Goal: Transaction & Acquisition: Purchase product/service

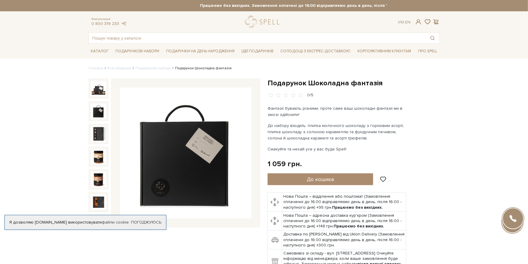
click at [330, 179] on span "До кошика" at bounding box center [320, 179] width 27 height 7
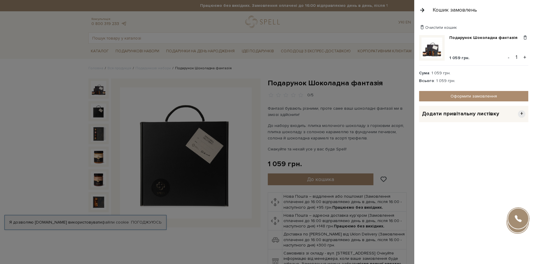
click at [522, 112] on span "+" at bounding box center [520, 113] width 7 height 7
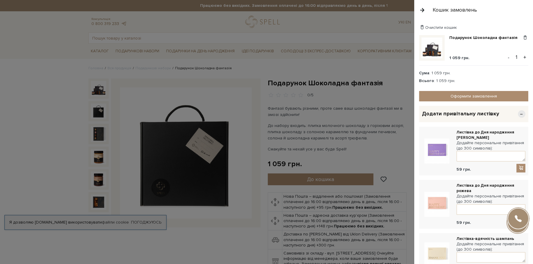
click at [518, 113] on span "−" at bounding box center [520, 113] width 7 height 7
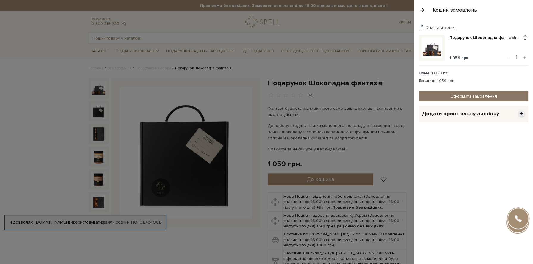
click at [472, 97] on link "Оформити замовлення" at bounding box center [473, 96] width 109 height 10
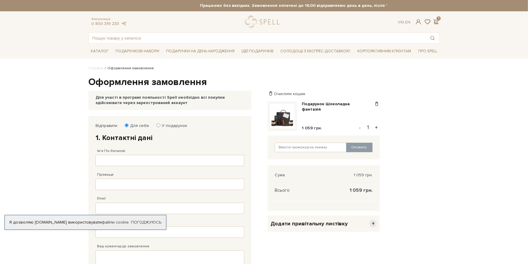
click at [73, 135] on body "Подарункові набори SALE Корпоративним клієнтам Доставка і оплата Консультація: …" at bounding box center [264, 224] width 528 height 448
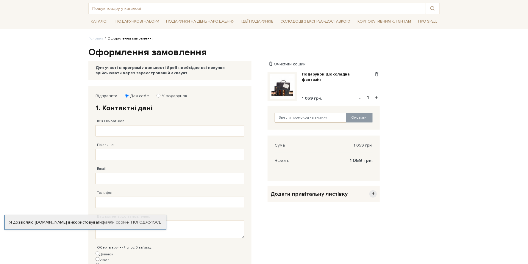
click at [299, 118] on input "text" at bounding box center [311, 118] width 72 height 10
paste input "uk2v2FVe"
type input "uk2v2FVe"
click at [361, 118] on button "Оновити" at bounding box center [359, 118] width 26 height 10
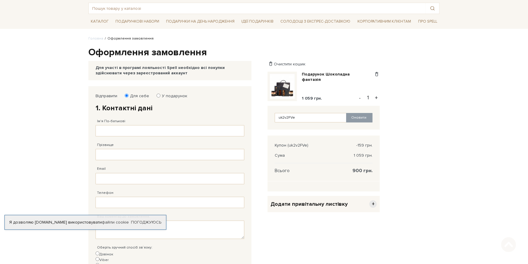
scroll to position [60, 0]
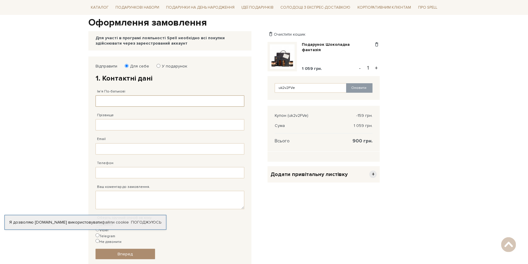
click at [124, 101] on input "Ім'я По-батькові" at bounding box center [170, 101] width 149 height 11
type input "[PERSON_NAME]"
click at [137, 102] on input "[PERSON_NAME]" at bounding box center [170, 101] width 149 height 11
click at [113, 124] on input "Прізвище" at bounding box center [170, 124] width 149 height 11
type input "[PERSON_NAME]"
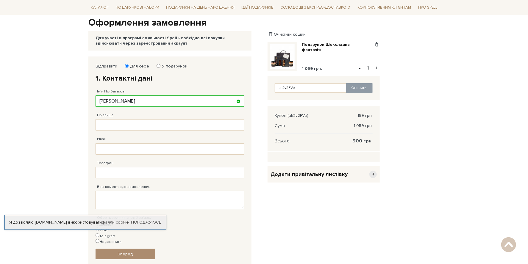
click at [159, 64] on label "У подарунок" at bounding box center [172, 66] width 29 height 5
click at [159, 64] on input "У подарунок" at bounding box center [159, 66] width 4 height 4
radio input "true"
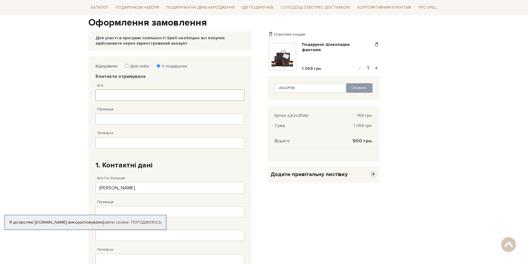
click at [113, 92] on input "Ім'я" at bounding box center [170, 95] width 149 height 11
drag, startPoint x: 120, startPoint y: 189, endPoint x: 90, endPoint y: 188, distance: 29.8
click at [90, 189] on div "Відправити Для себе У подарунок Контакти отримувача Ім'я Заповніть поле! Прізви…" at bounding box center [169, 205] width 163 height 297
click at [126, 93] on input "Ім'я" at bounding box center [170, 95] width 149 height 11
type input "[PERSON_NAME]"
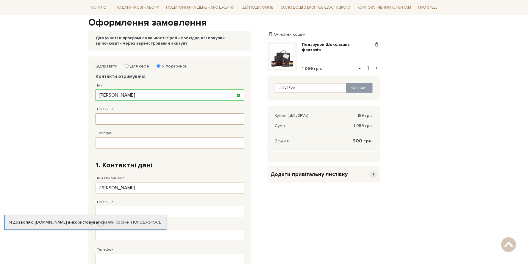
click at [123, 115] on input "Прізвище" at bounding box center [170, 118] width 149 height 11
type input "[PERSON_NAME]"
click at [108, 141] on input "Телефон" at bounding box center [170, 142] width 149 height 11
type input "[PHONE_NUMBER]"
click at [74, 172] on body "Подарункові набори SALE Корпоративним клієнтам Доставка і оплата Консультація: …" at bounding box center [264, 207] width 528 height 535
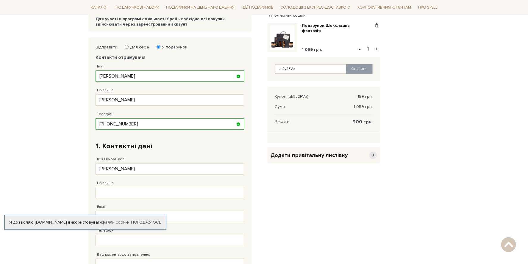
scroll to position [89, 0]
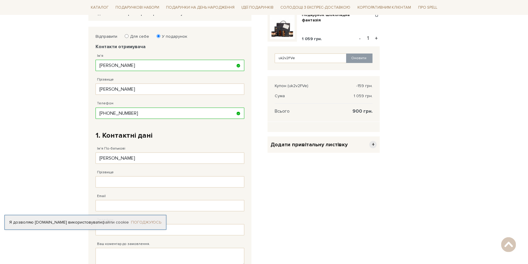
click at [154, 220] on link "Погоджуюсь" at bounding box center [146, 222] width 30 height 5
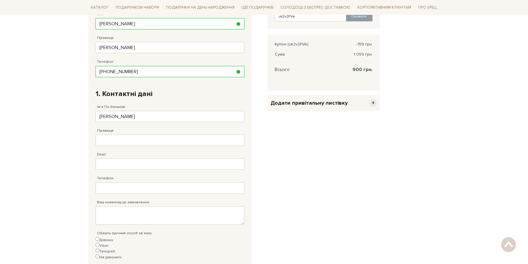
scroll to position [149, 0]
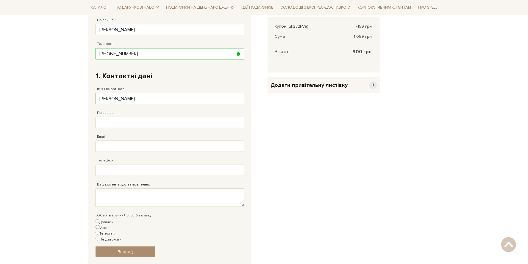
drag, startPoint x: 122, startPoint y: 99, endPoint x: 96, endPoint y: 96, distance: 26.4
click at [96, 96] on input "[PERSON_NAME]" at bounding box center [170, 98] width 149 height 11
type input "[PERSON_NAME]"
click at [117, 119] on input "Прізвище" at bounding box center [170, 122] width 149 height 11
type input "[PERSON_NAME]"
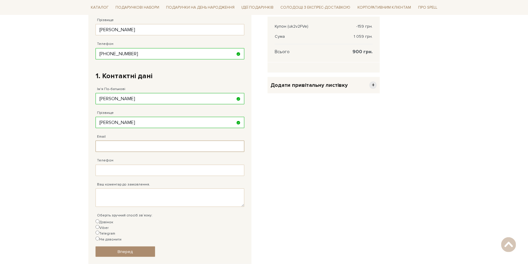
click at [132, 145] on input "Email" at bounding box center [170, 146] width 149 height 11
type input "[EMAIL_ADDRESS][DOMAIN_NAME]"
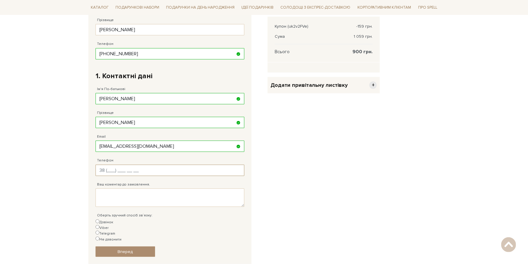
drag, startPoint x: 107, startPoint y: 166, endPoint x: 114, endPoint y: 171, distance: 8.2
click at [108, 168] on input "Телефон" at bounding box center [170, 170] width 149 height 11
type input "[PHONE_NUMBER]"
click at [130, 195] on textarea "Ваш коментар до замовлення." at bounding box center [170, 198] width 149 height 18
type textarea "На подарунок"
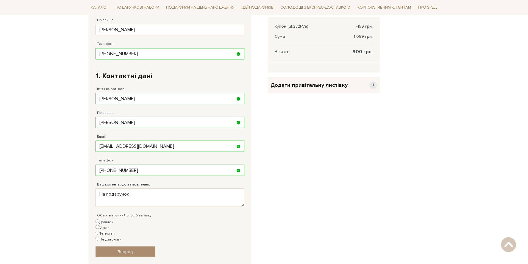
click at [79, 214] on body "Подарункові набори SALE Корпоративним клієнтам Доставка і оплата Консультація: …" at bounding box center [264, 118] width 528 height 535
click at [99, 225] on input "Viber" at bounding box center [98, 227] width 4 height 4
radio input "true"
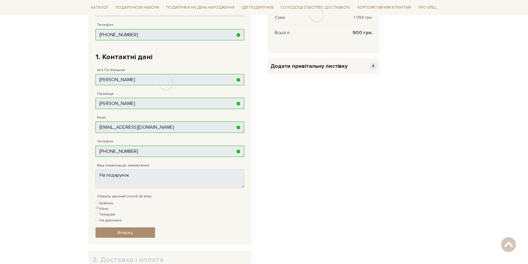
scroll to position [179, 0]
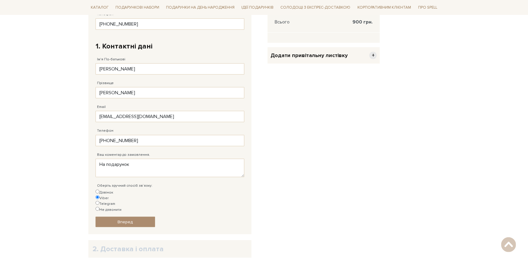
click at [98, 191] on input "Дзвінок" at bounding box center [98, 192] width 4 height 4
radio input "true"
click at [120, 220] on span "Вперед" at bounding box center [125, 222] width 15 height 5
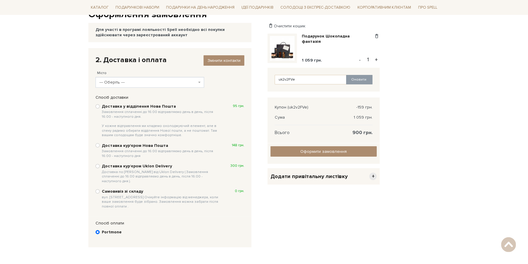
scroll to position [56, 0]
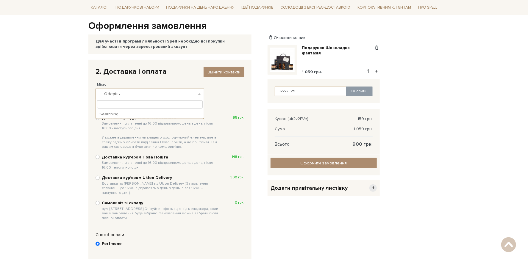
click at [127, 93] on span "--- Оберіть ---" at bounding box center [147, 94] width 97 height 6
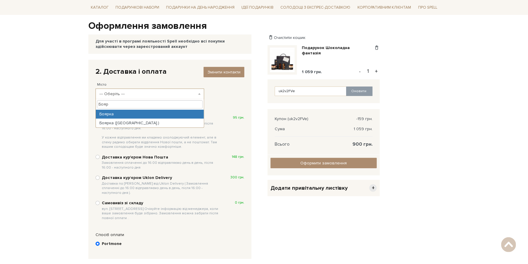
type input "Бояр"
select select "Боярка"
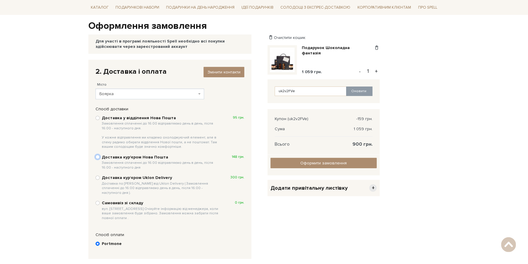
click at [96, 157] on input "Доставка кур'єром Нова Пошта Замовлення сплаченні до 16:00 відправляємо день в …" at bounding box center [98, 157] width 4 height 4
radio input "true"
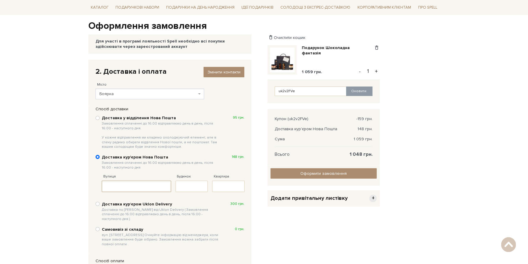
click at [114, 186] on input "Вулиця" at bounding box center [136, 186] width 69 height 11
paste input "Світлогірська"
type input "Світлогірська"
click at [190, 187] on input "Будинок" at bounding box center [192, 186] width 32 height 11
type input "51"
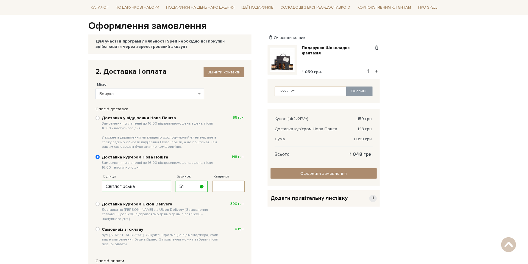
click at [233, 187] on input "Квартира" at bounding box center [228, 186] width 32 height 11
type input "1"
click at [81, 188] on body "Подарункові набори SALE Корпоративним клієнтам Доставка і оплата Консультація: …" at bounding box center [264, 160] width 528 height 432
click at [198, 200] on div "Доставка у відділення Нова Пошта Замовлення сплаченні до 16:00 відправляємо ден…" at bounding box center [170, 181] width 155 height 138
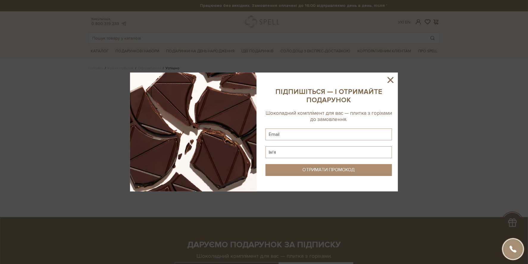
click at [392, 79] on icon at bounding box center [390, 80] width 10 height 10
